Goal: Check status

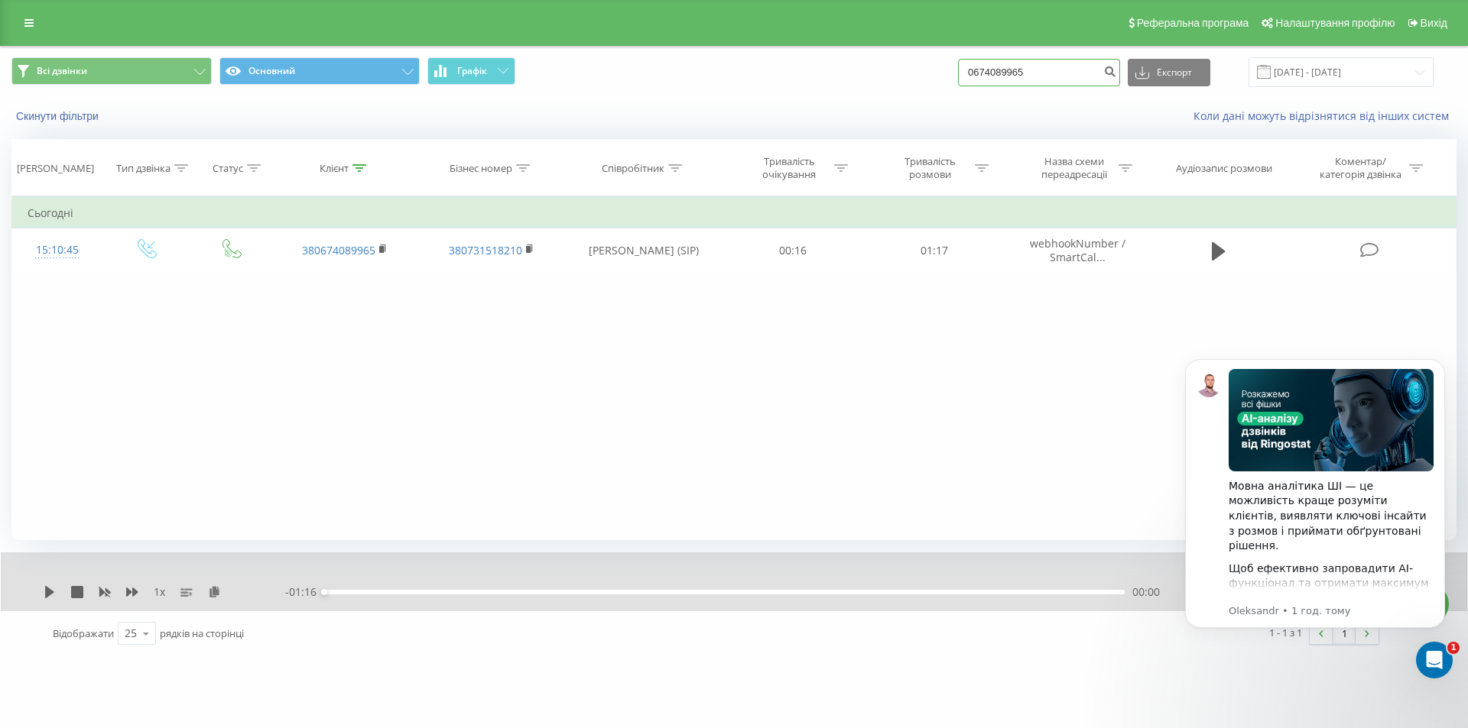
drag, startPoint x: 0, startPoint y: 0, endPoint x: 898, endPoint y: 80, distance: 901.7
click at [898, 80] on div "Всі дзвінки Основний Графік 0674089965 Експорт .csv .xls .xlsx 20.05.2025 - 20.…" at bounding box center [733, 72] width 1445 height 30
paste input "87298990"
type input "0687298990"
click at [1082, 73] on input "0687298990" at bounding box center [1039, 73] width 162 height 28
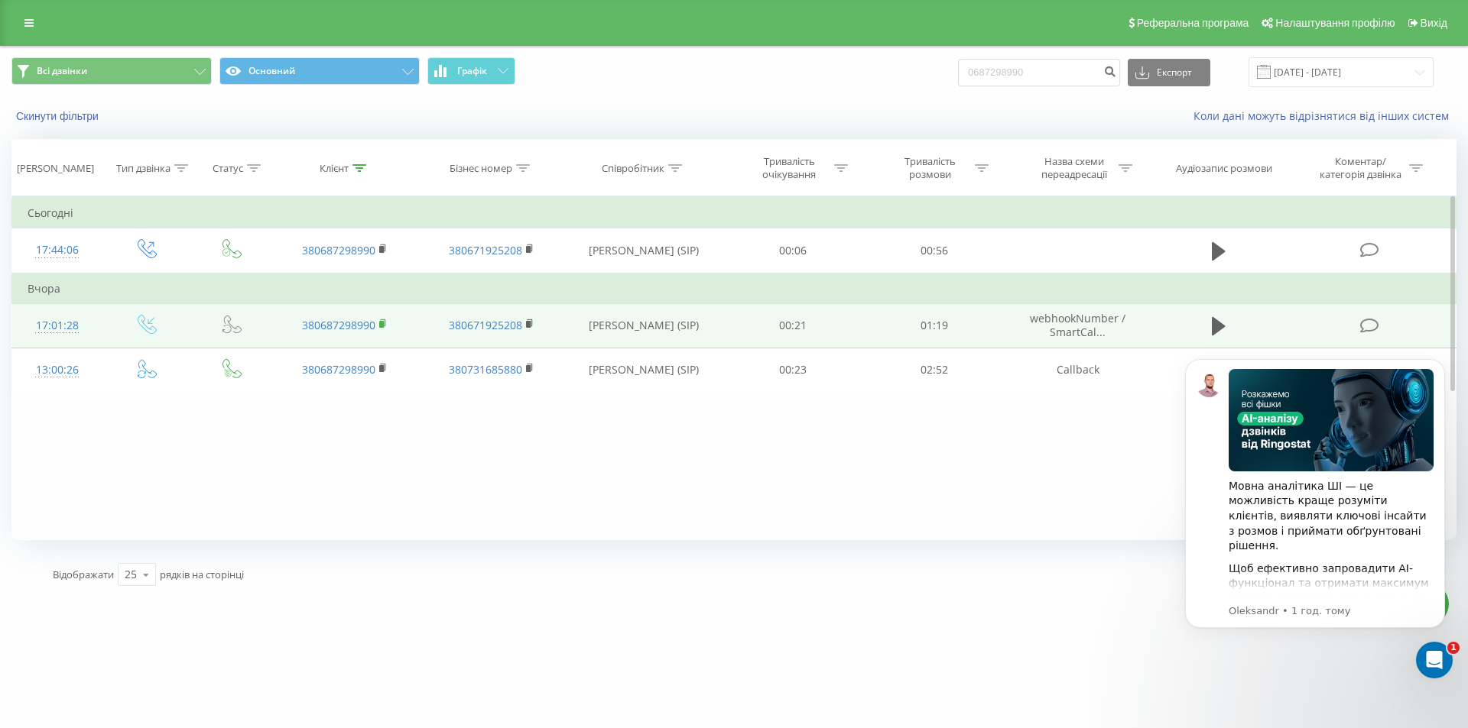
click at [381, 324] on rect at bounding box center [381, 324] width 5 height 7
click at [1222, 329] on icon at bounding box center [1219, 326] width 14 height 21
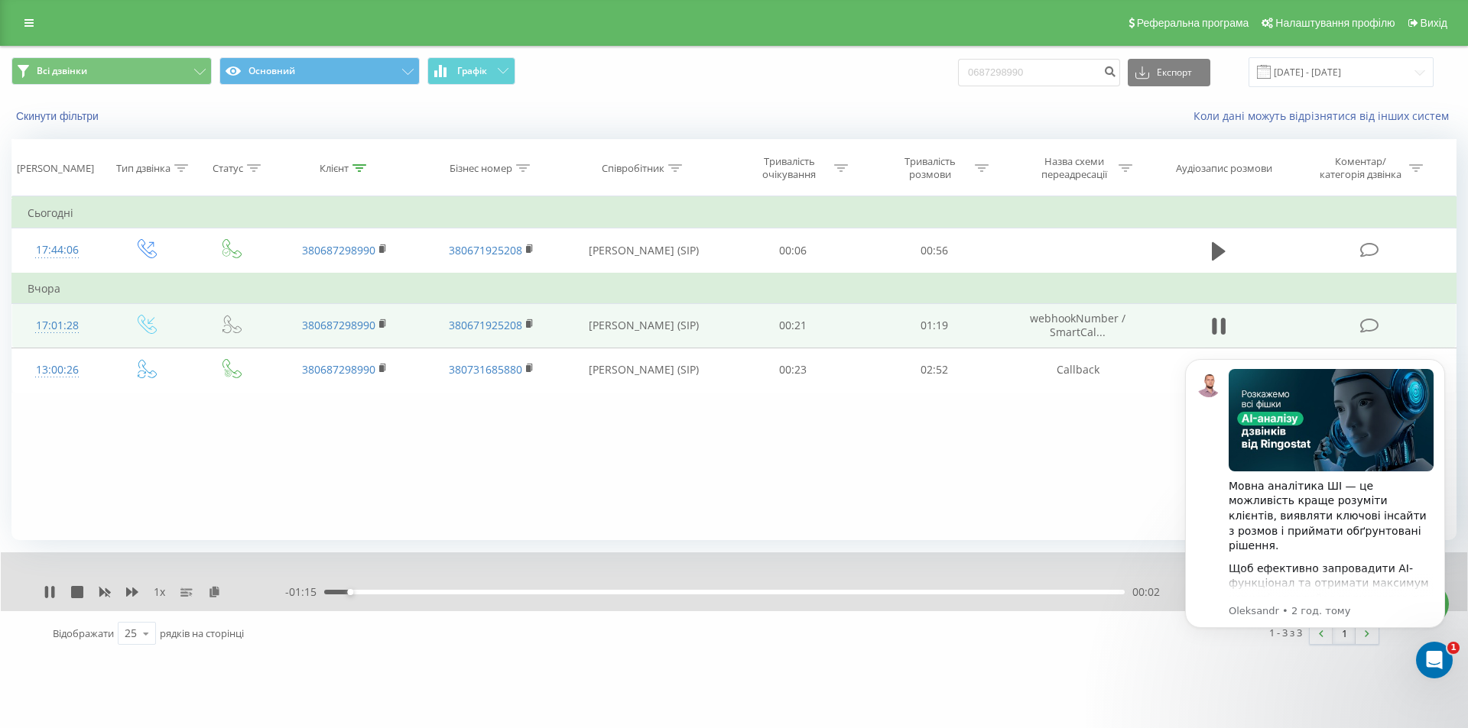
click at [1259, 663] on body "Мовна аналітика ШІ — це можливість краще розуміти клієнтів, виявляти ключові ін…" at bounding box center [1315, 511] width 294 height 339
click at [381, 321] on icon at bounding box center [383, 324] width 8 height 11
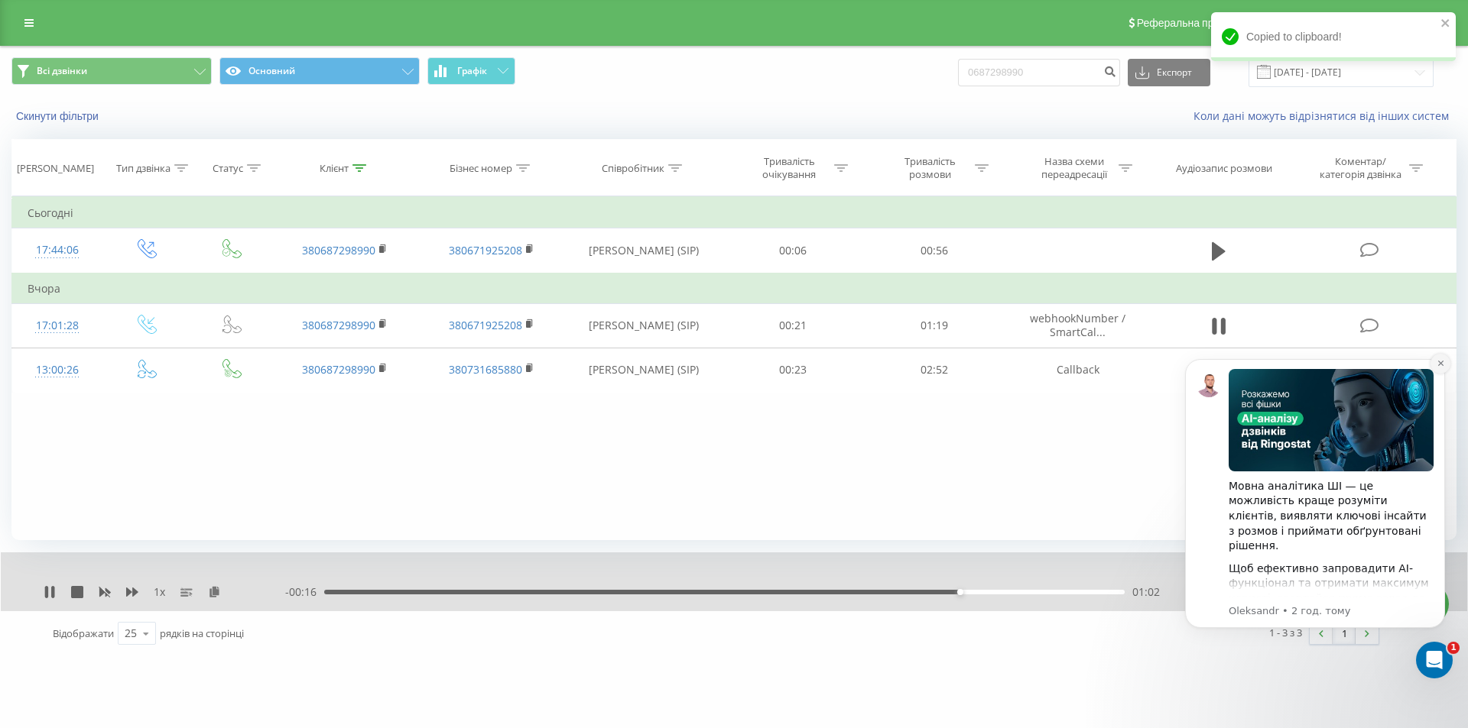
click at [1442, 359] on icon "Dismiss notification" at bounding box center [1440, 363] width 8 height 8
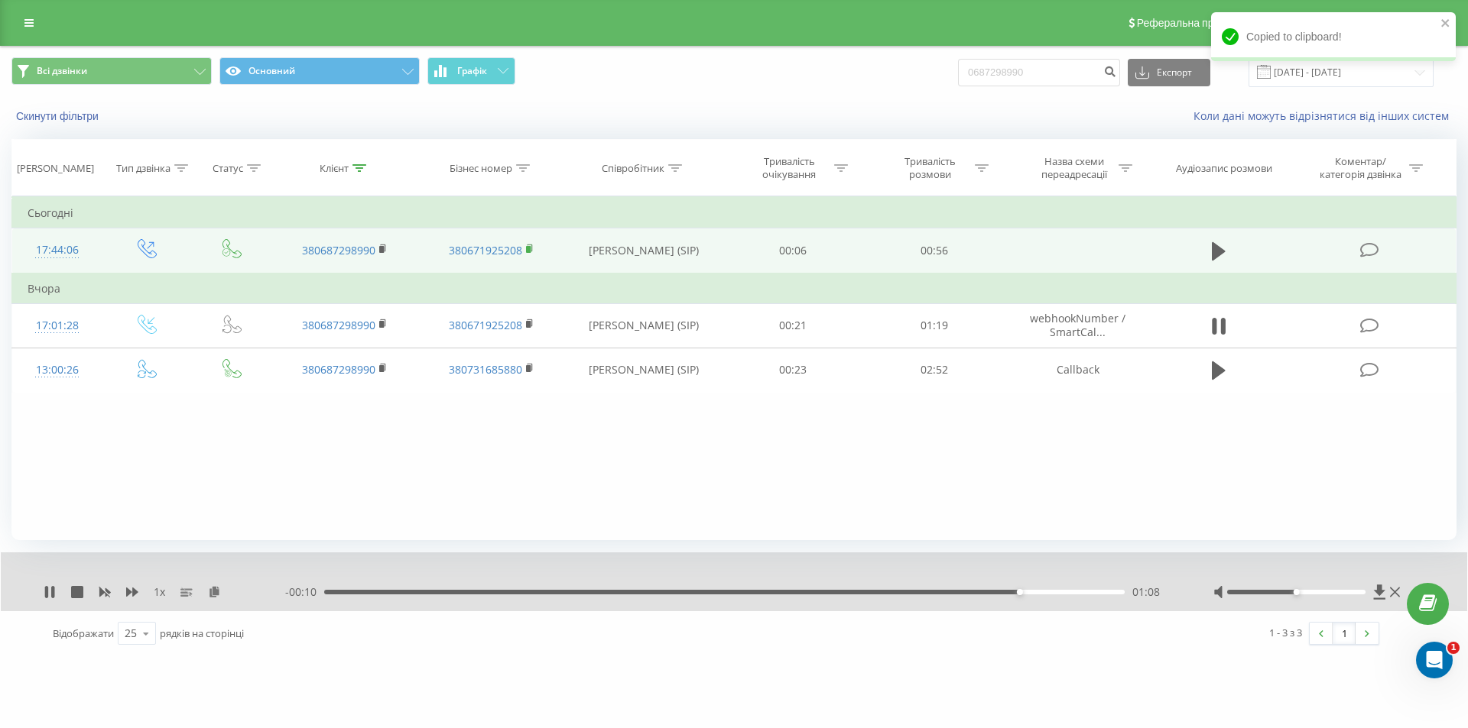
click at [530, 249] on icon at bounding box center [530, 249] width 8 height 11
